Goal: Use online tool/utility: Utilize a website feature to perform a specific function

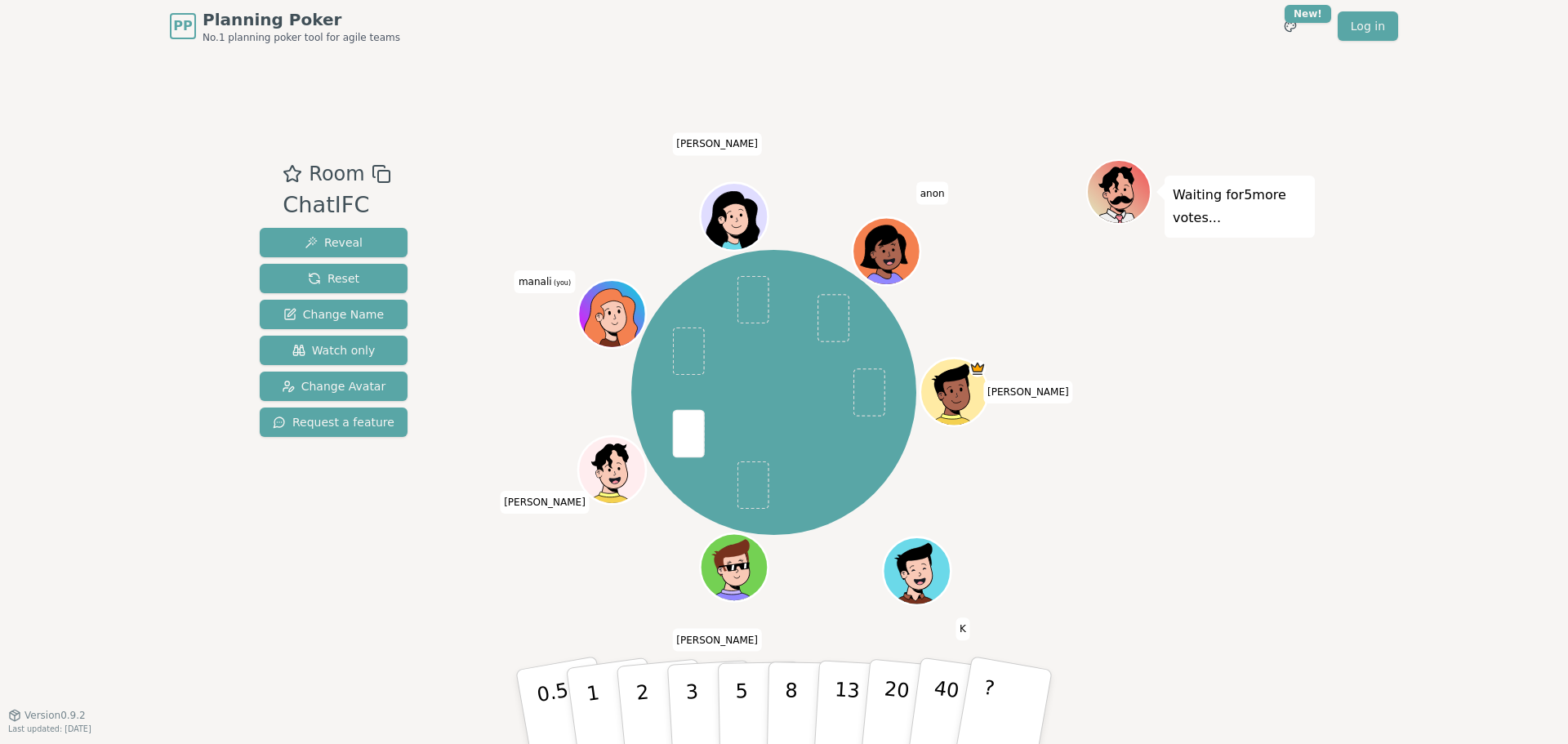
click at [1102, 656] on div "Room ChatIFC Reveal Reset Change Name Watch only Change Avatar Request a featur…" at bounding box center [783, 383] width 1061 height 662
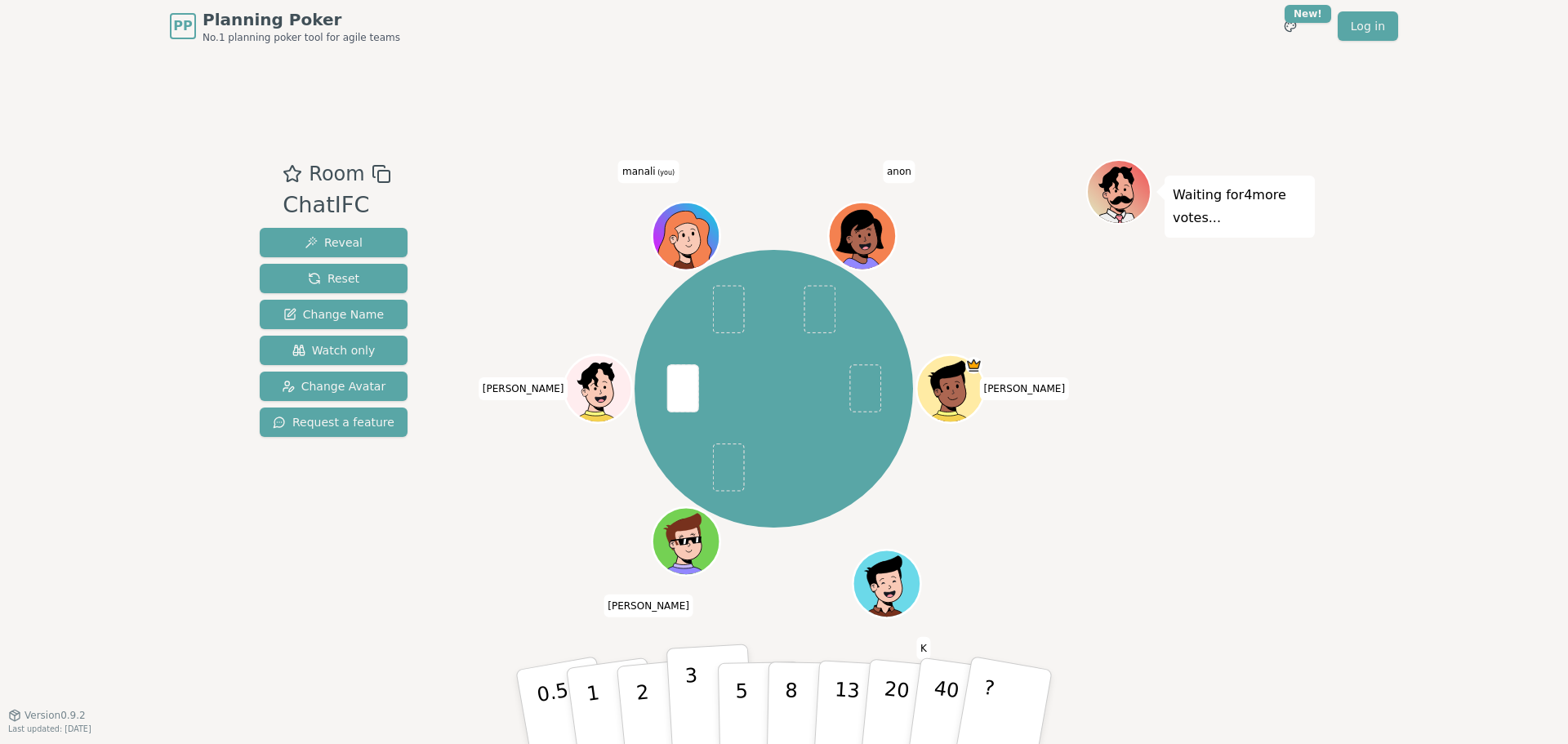
click at [706, 733] on button "3" at bounding box center [711, 707] width 89 height 127
click at [651, 703] on button "2" at bounding box center [661, 707] width 93 height 130
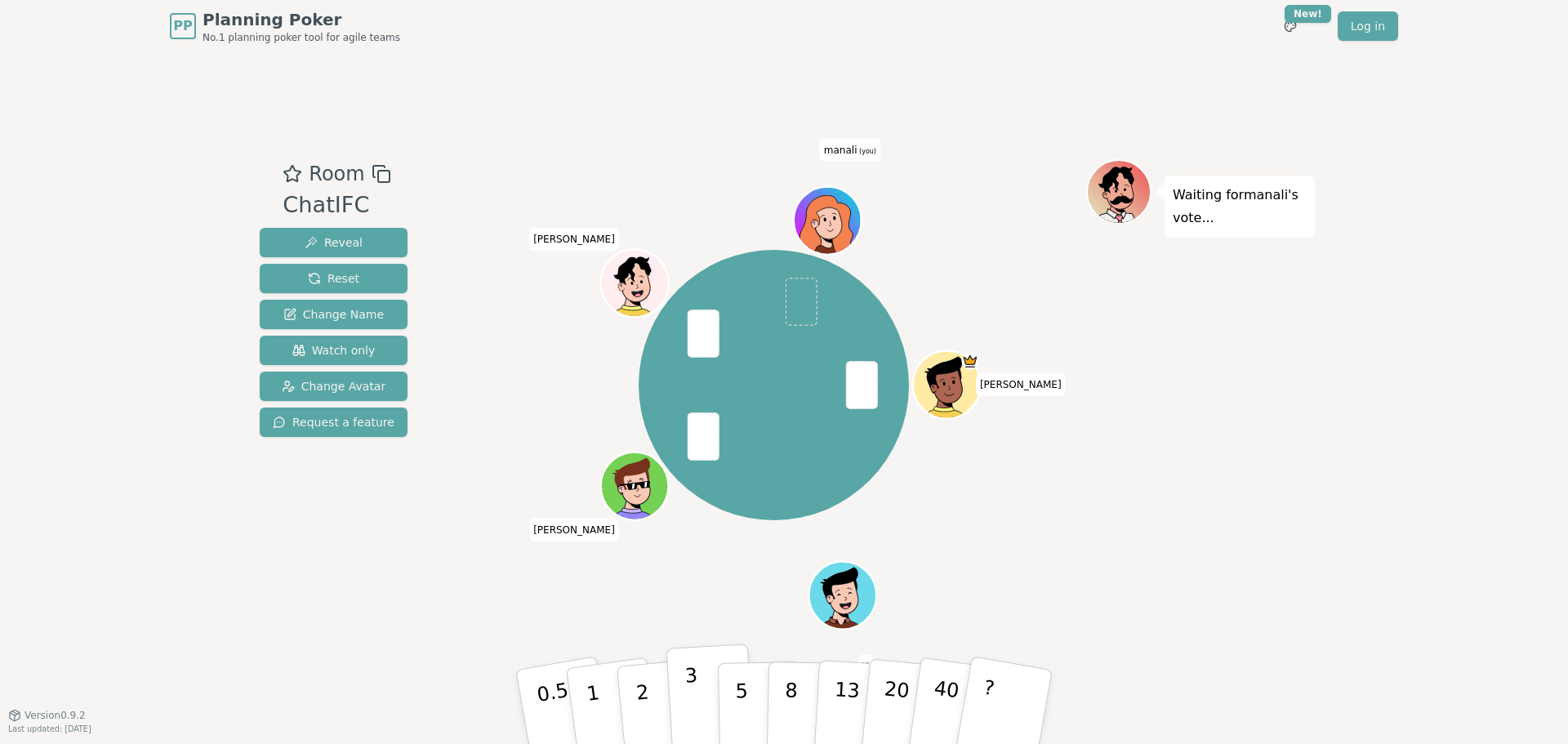
click at [690, 702] on p "3" at bounding box center [693, 708] width 18 height 90
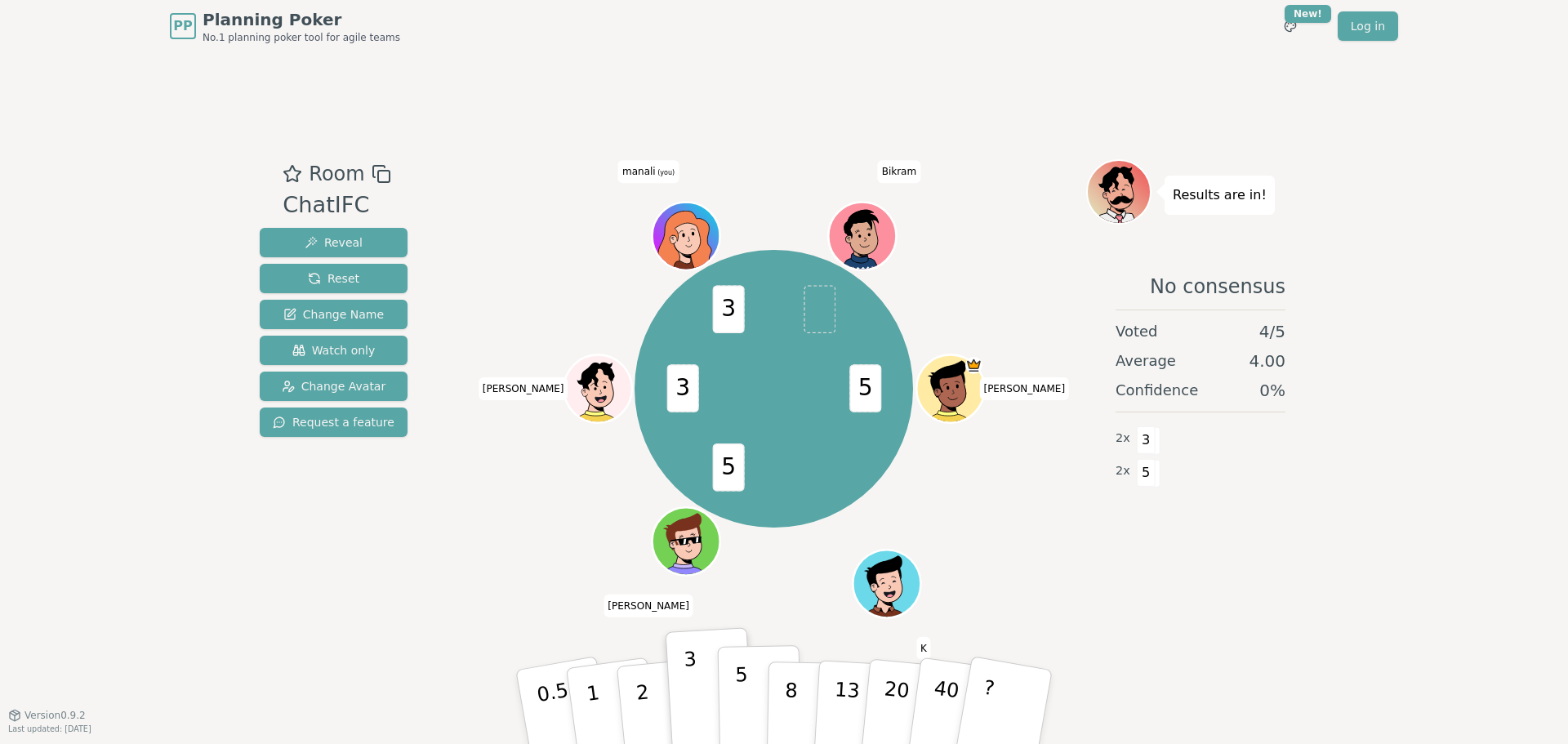
click at [736, 708] on p "5" at bounding box center [742, 707] width 13 height 89
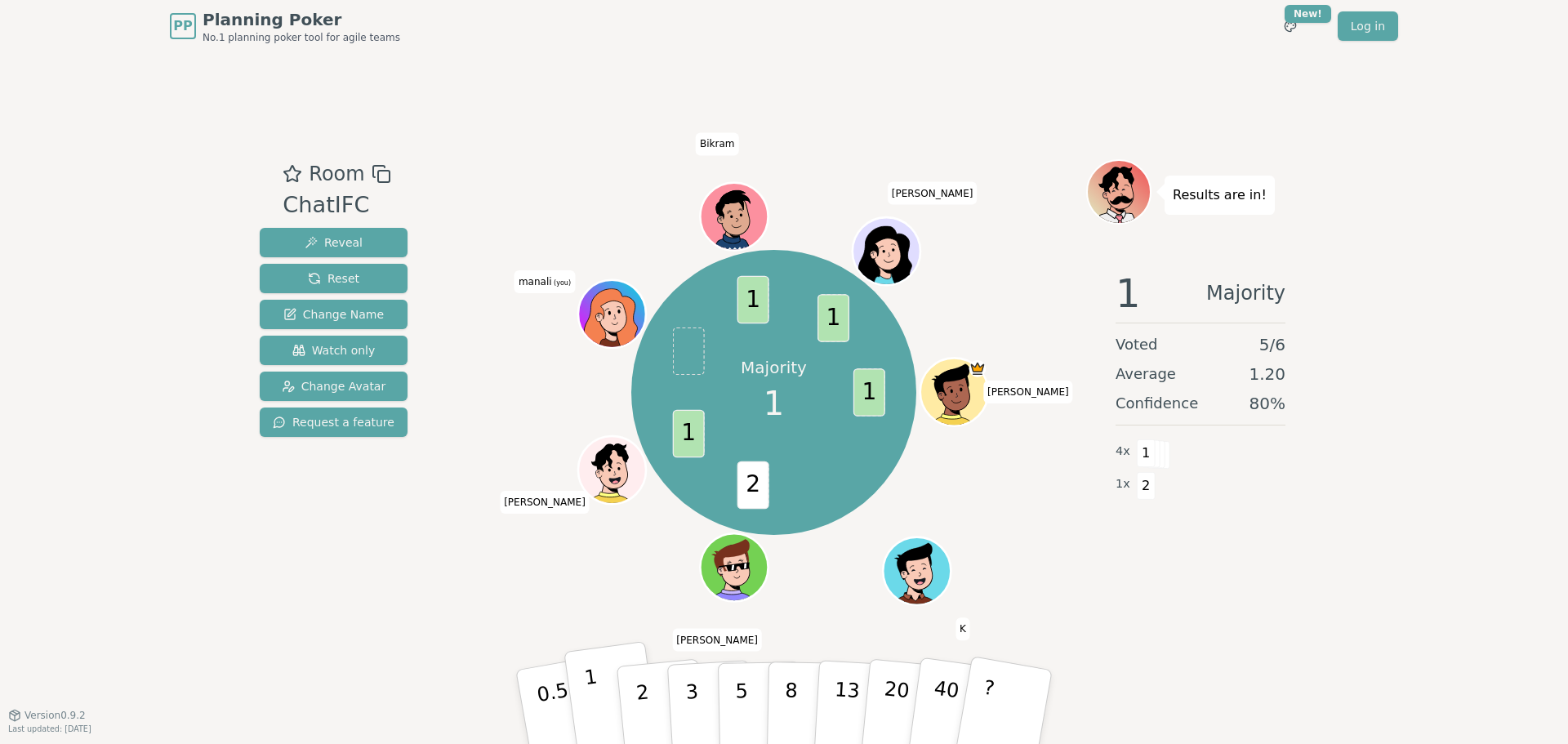
click at [592, 695] on p "1" at bounding box center [594, 709] width 24 height 90
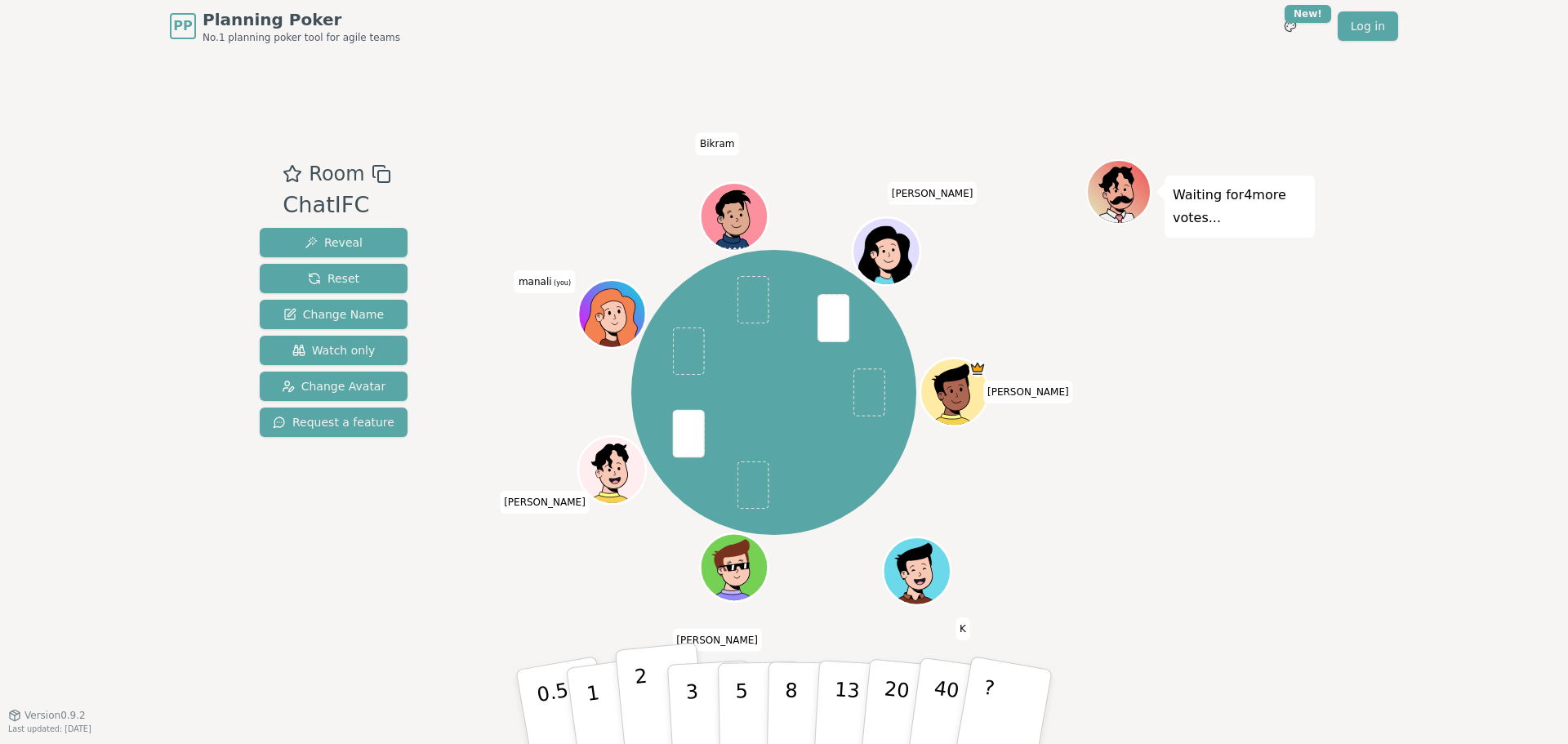
click at [652, 712] on button "2" at bounding box center [661, 707] width 93 height 130
click at [343, 554] on div "Room ChatIFC Reveal Reset Change Name Watch only Change Avatar Request a feature" at bounding box center [333, 383] width 161 height 449
